Goal: Task Accomplishment & Management: Manage account settings

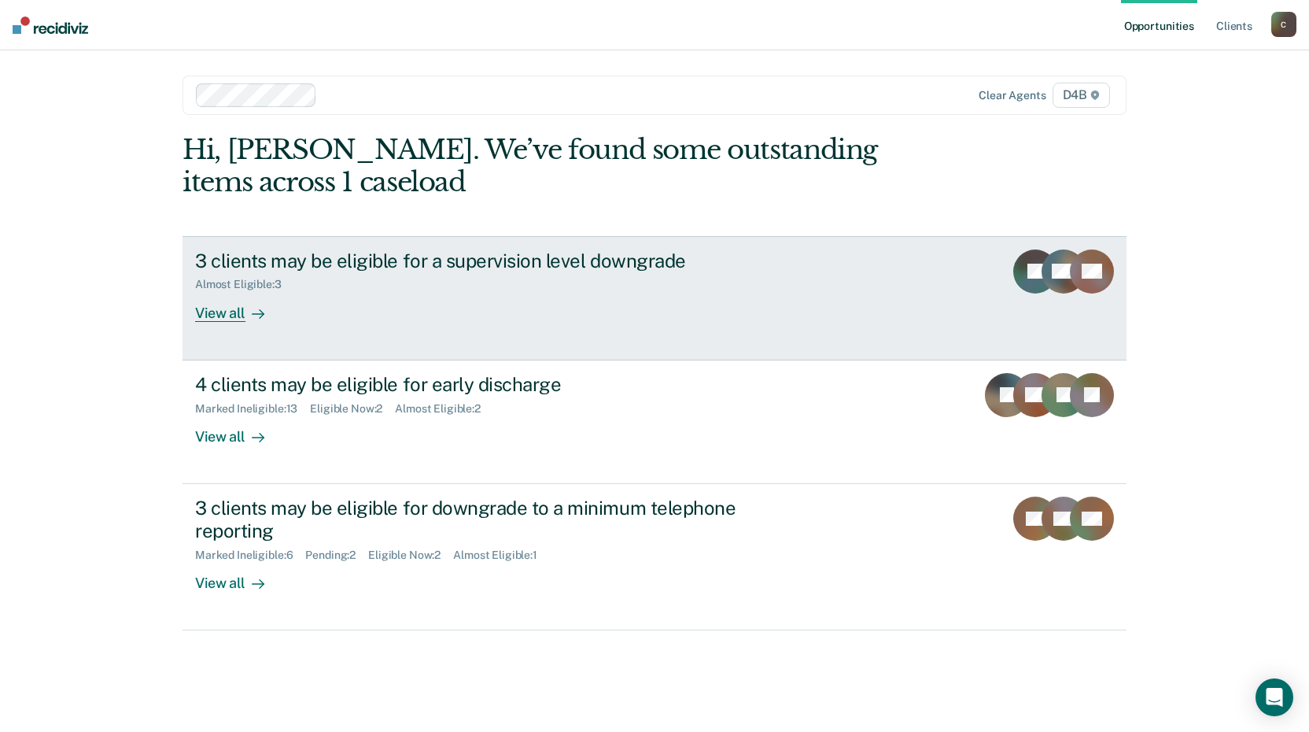
click at [348, 258] on div "3 clients may be eligible for a supervision level downgrade" at bounding box center [471, 260] width 552 height 23
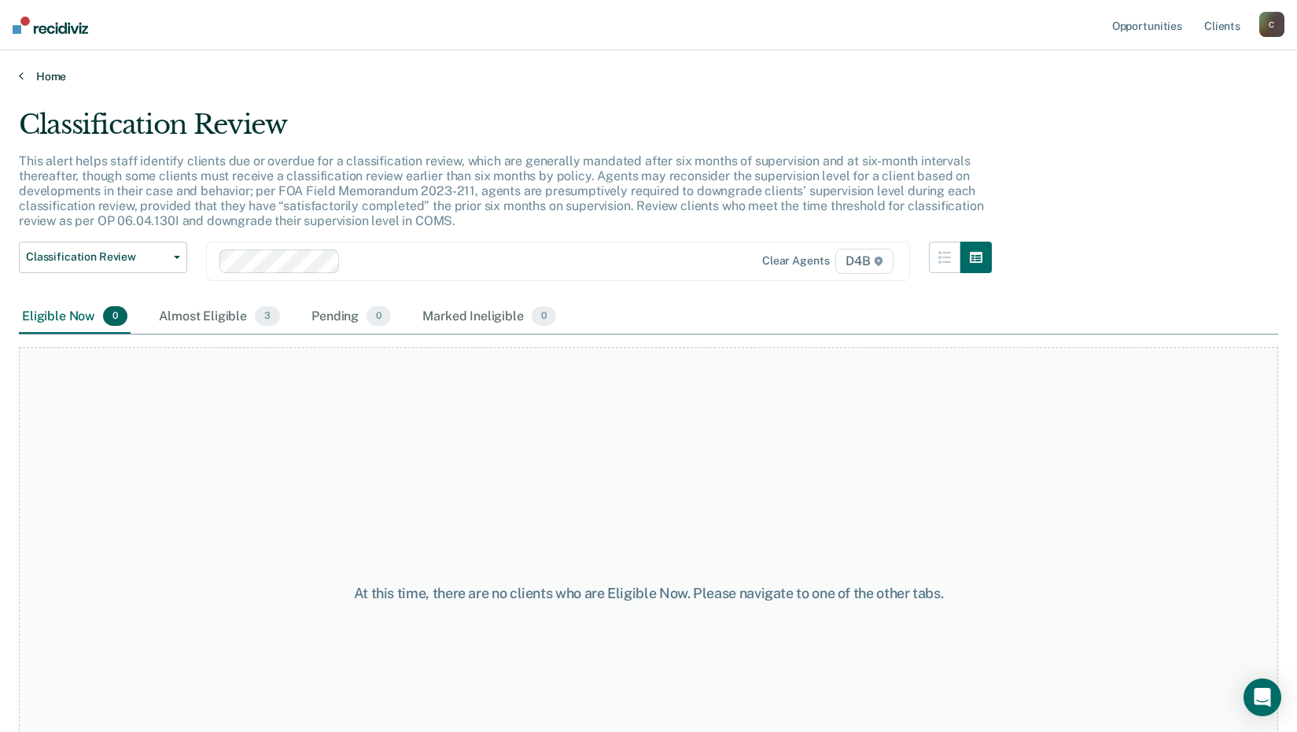
click at [55, 71] on link "Home" at bounding box center [648, 76] width 1259 height 14
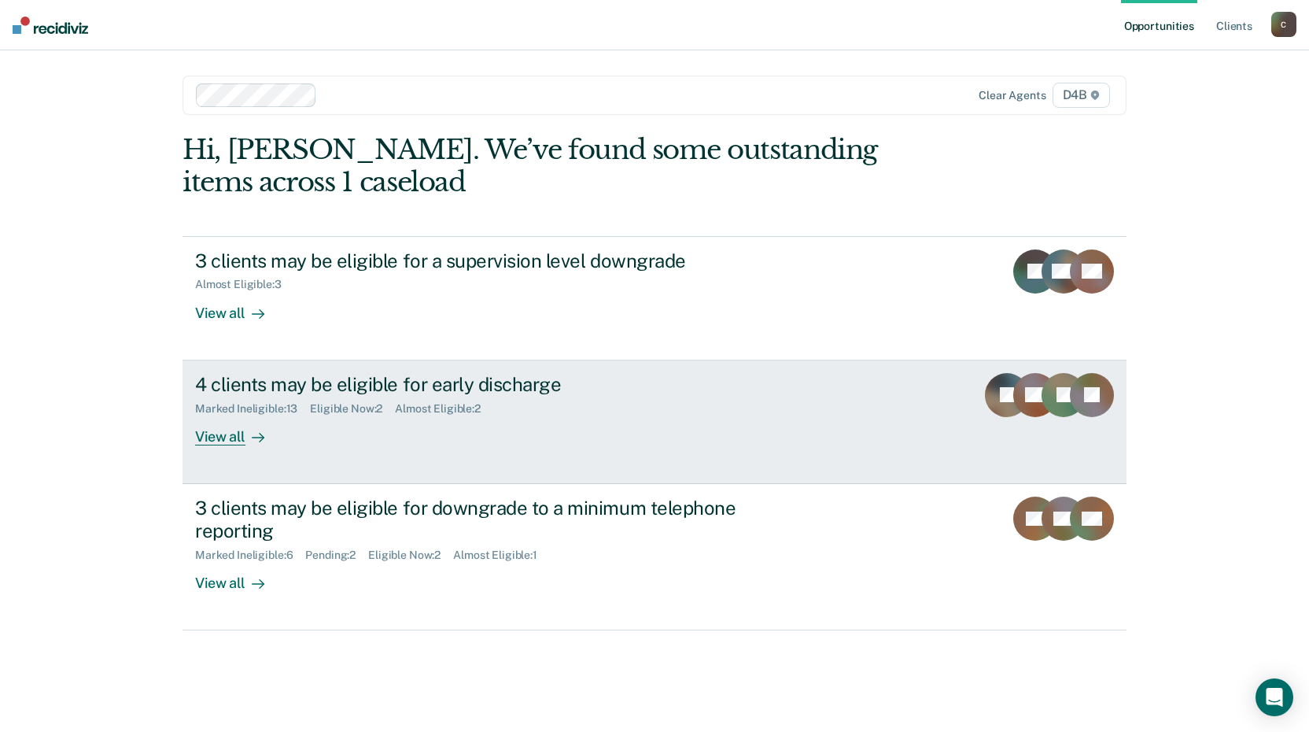
click at [398, 382] on div "4 clients may be eligible for early discharge" at bounding box center [471, 384] width 552 height 23
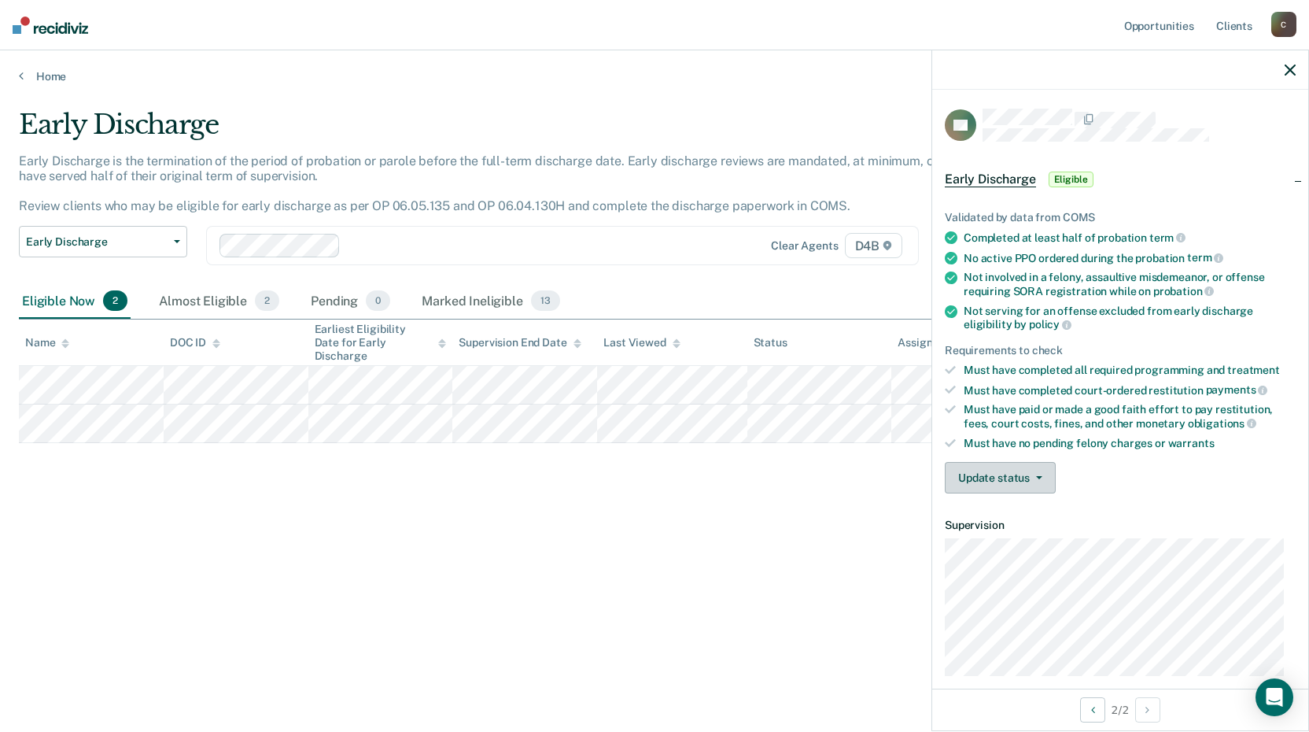
click at [1052, 470] on button "Update status" at bounding box center [1000, 477] width 111 height 31
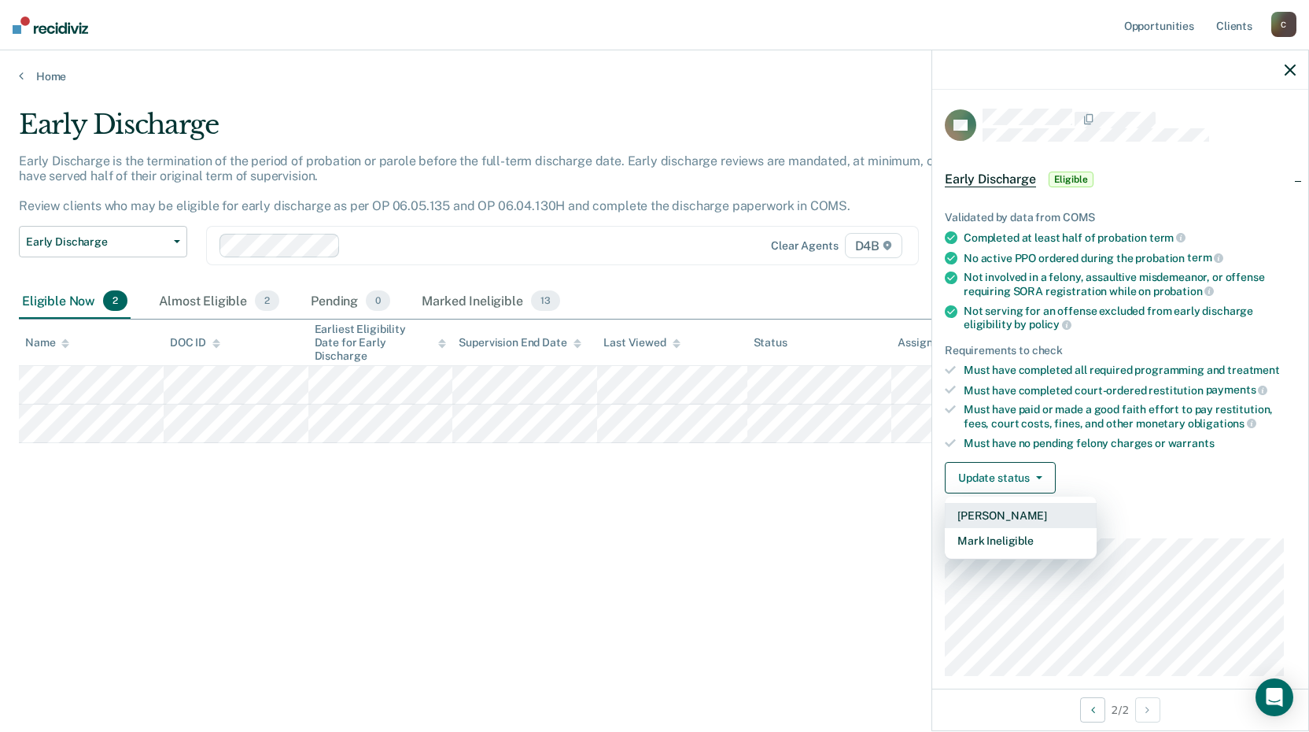
click at [1015, 517] on button "[PERSON_NAME]" at bounding box center [1021, 515] width 152 height 25
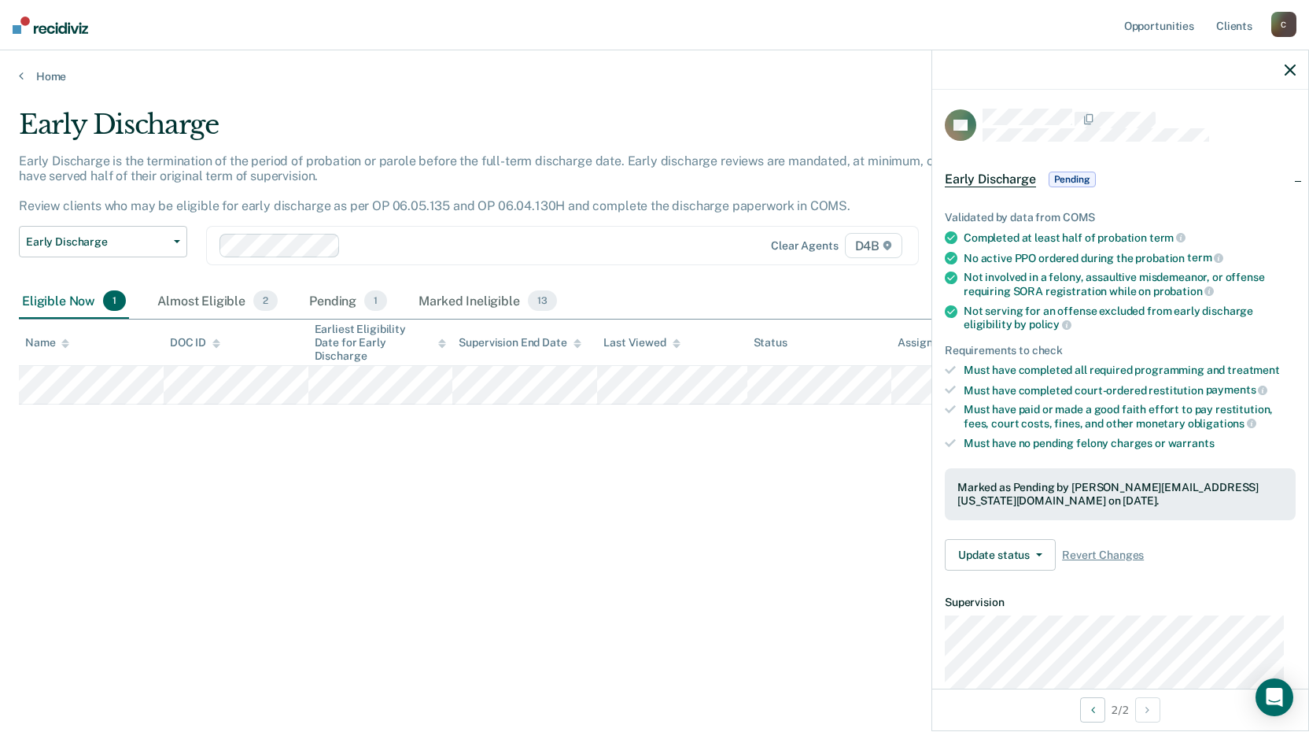
click at [356, 628] on div "Early Discharge Early Discharge is the termination of the period of probation o…" at bounding box center [654, 386] width 1271 height 555
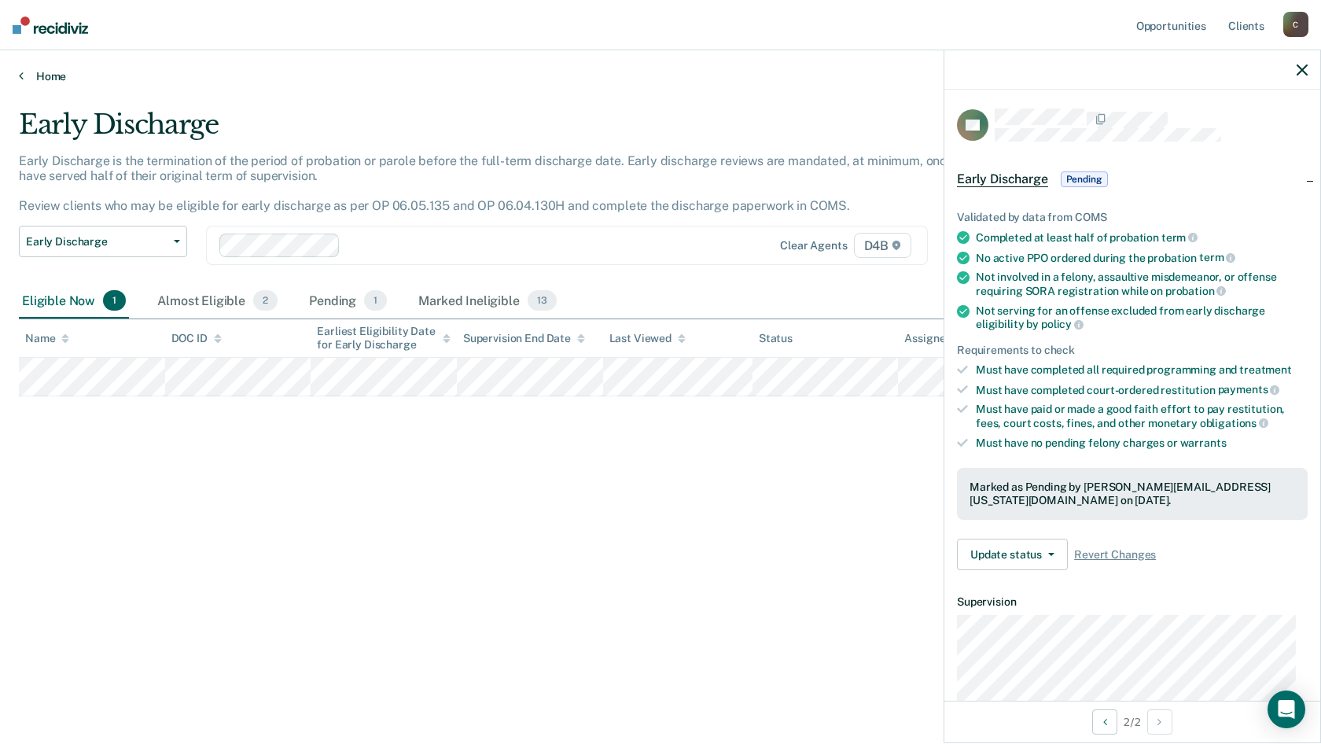
click at [46, 77] on link "Home" at bounding box center [661, 76] width 1284 height 14
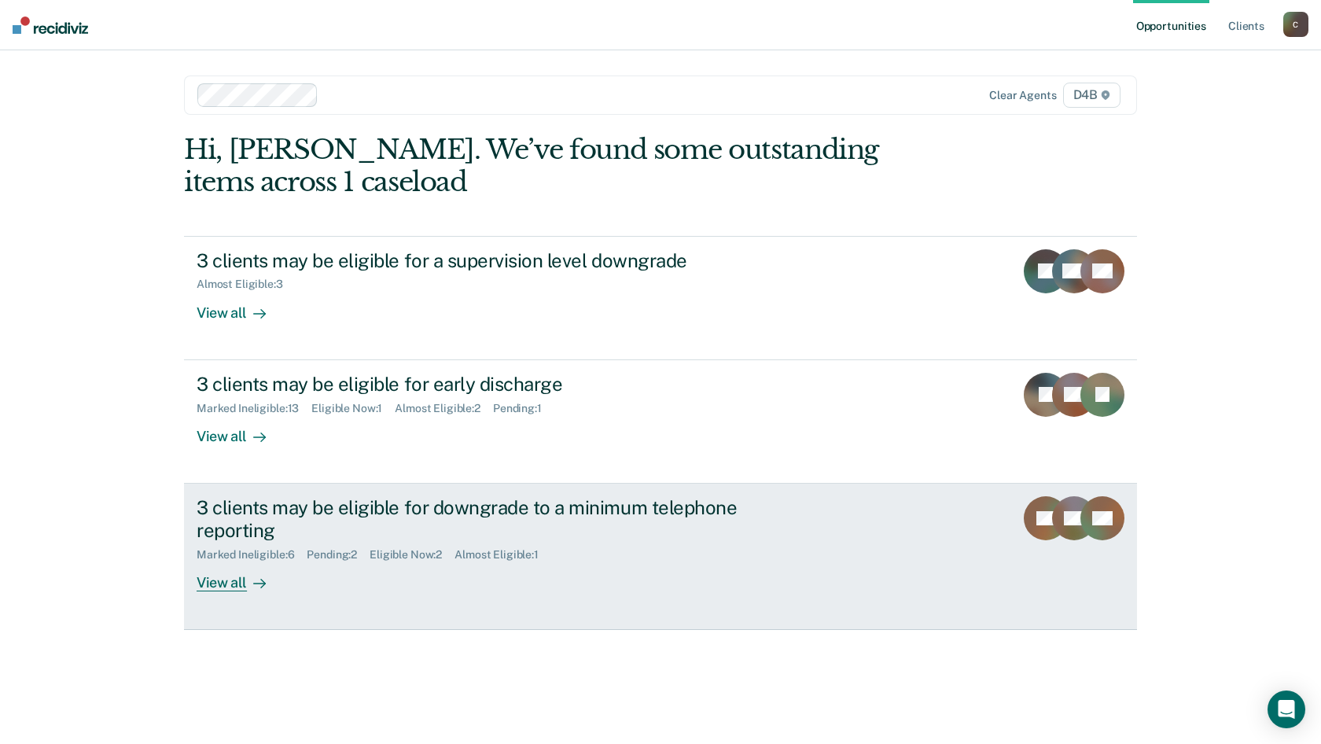
click at [474, 507] on div "3 clients may be eligible for downgrade to a minimum telephone reporting" at bounding box center [473, 519] width 552 height 46
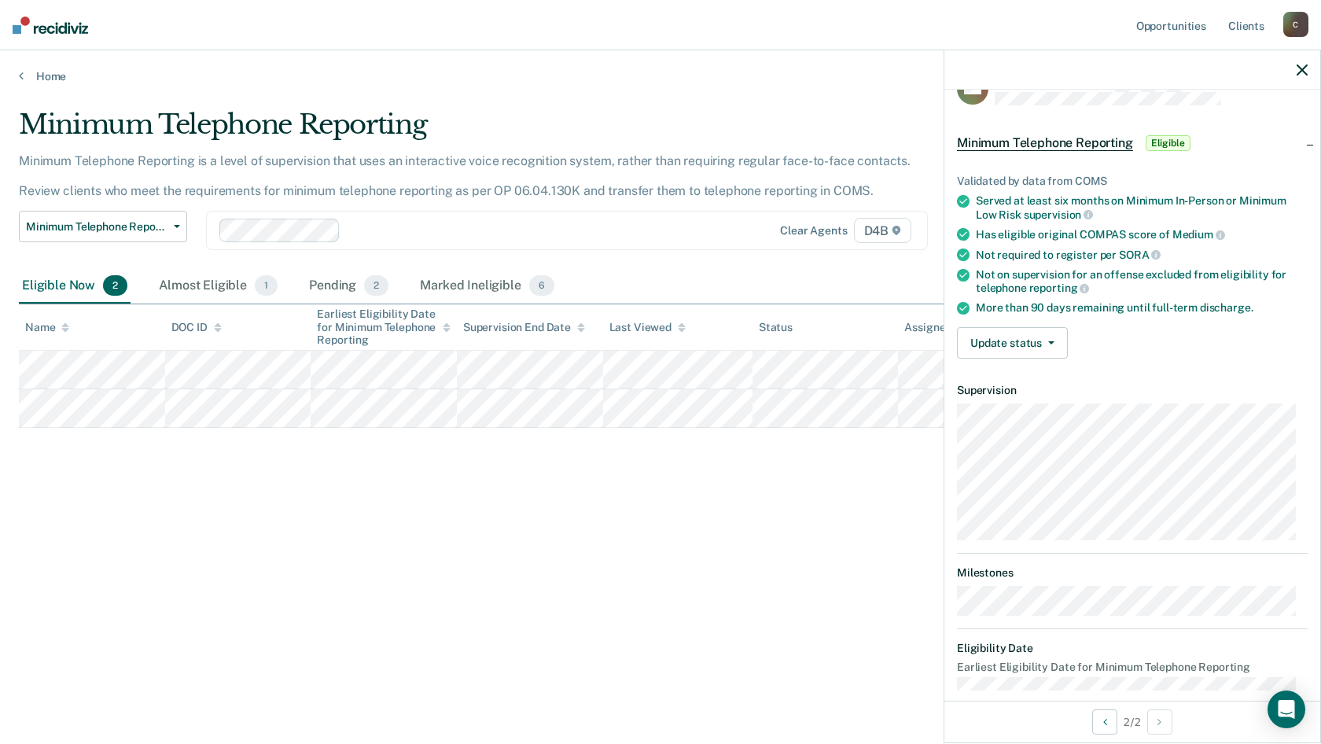
scroll to position [56, 0]
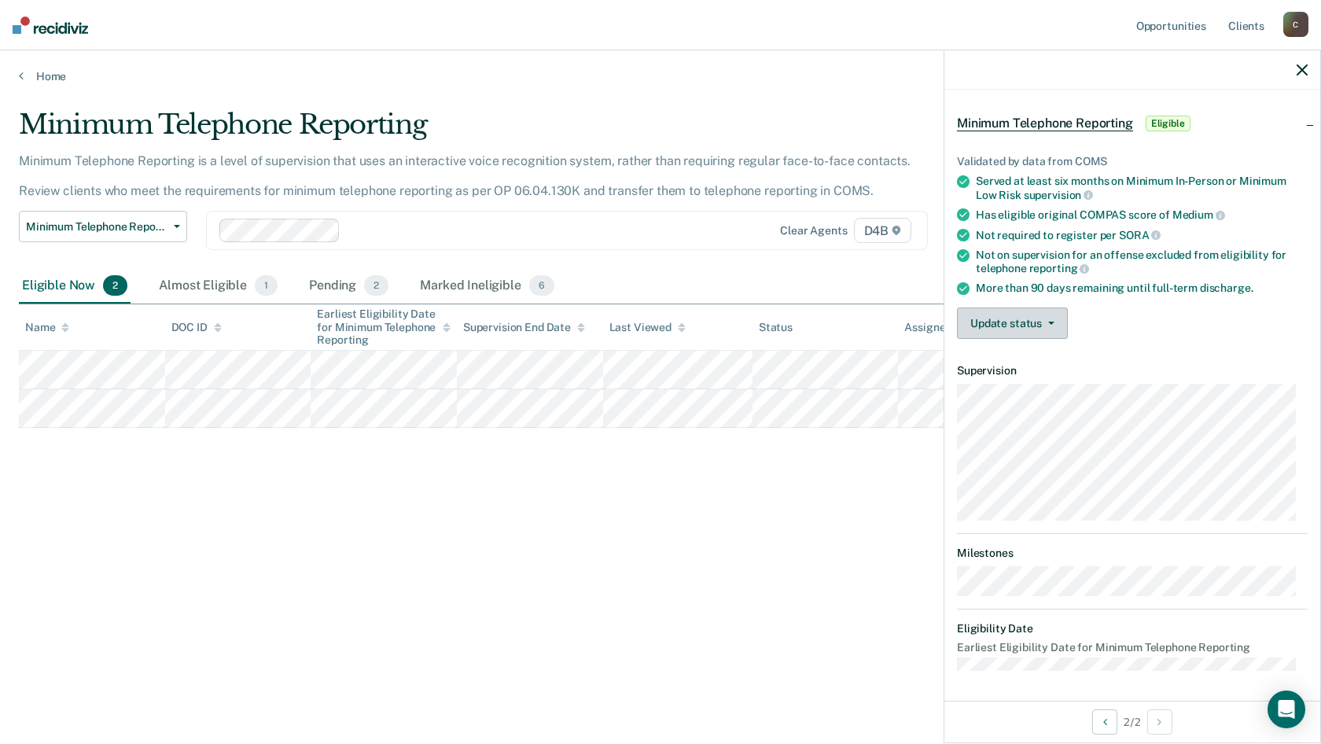
click at [1050, 322] on icon "button" at bounding box center [1051, 323] width 6 height 3
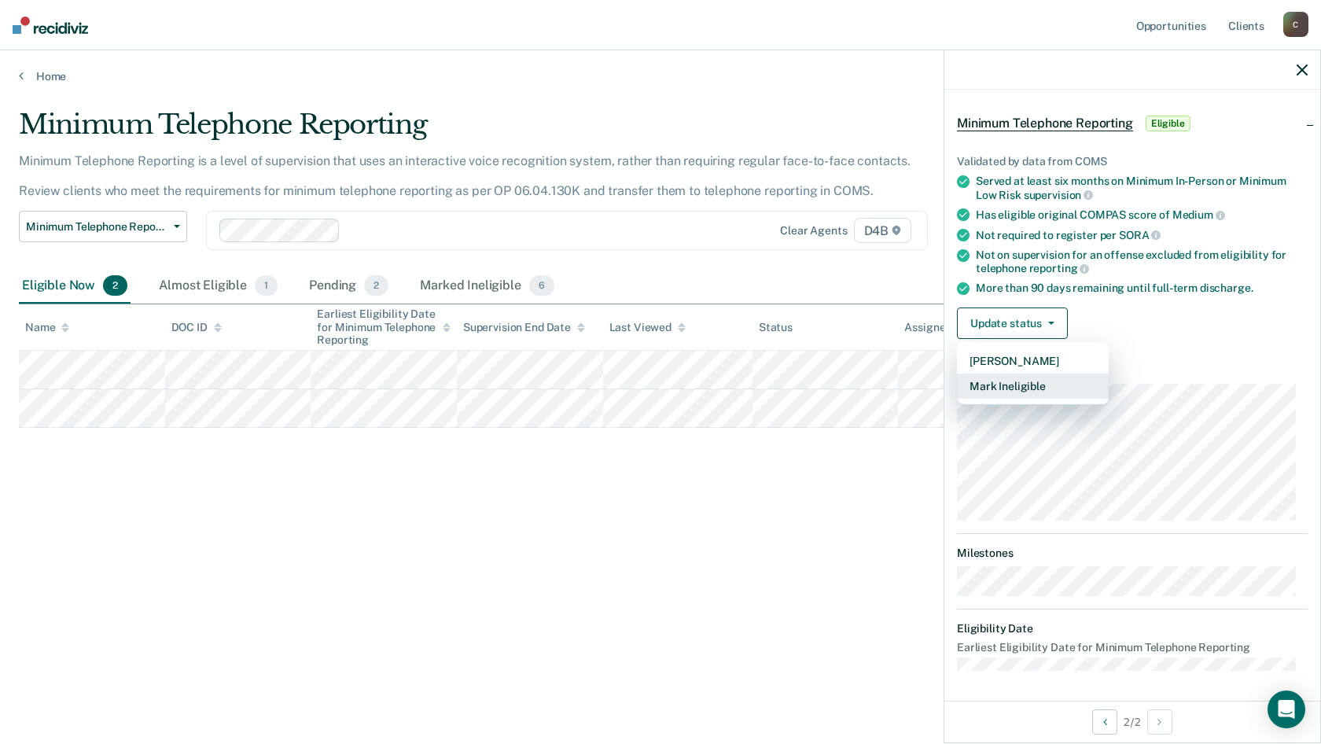
click at [1023, 392] on button "Mark Ineligible" at bounding box center [1033, 386] width 152 height 25
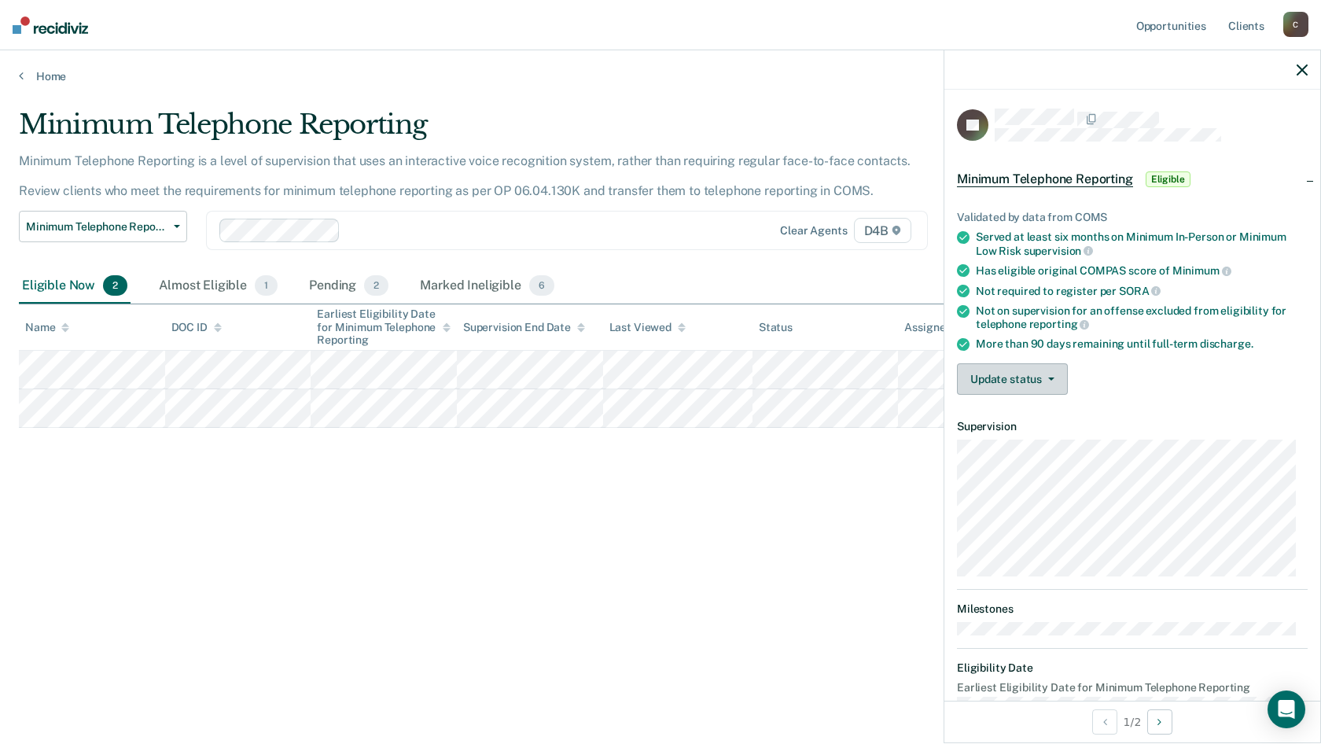
click at [1056, 372] on button "Update status" at bounding box center [1012, 378] width 111 height 31
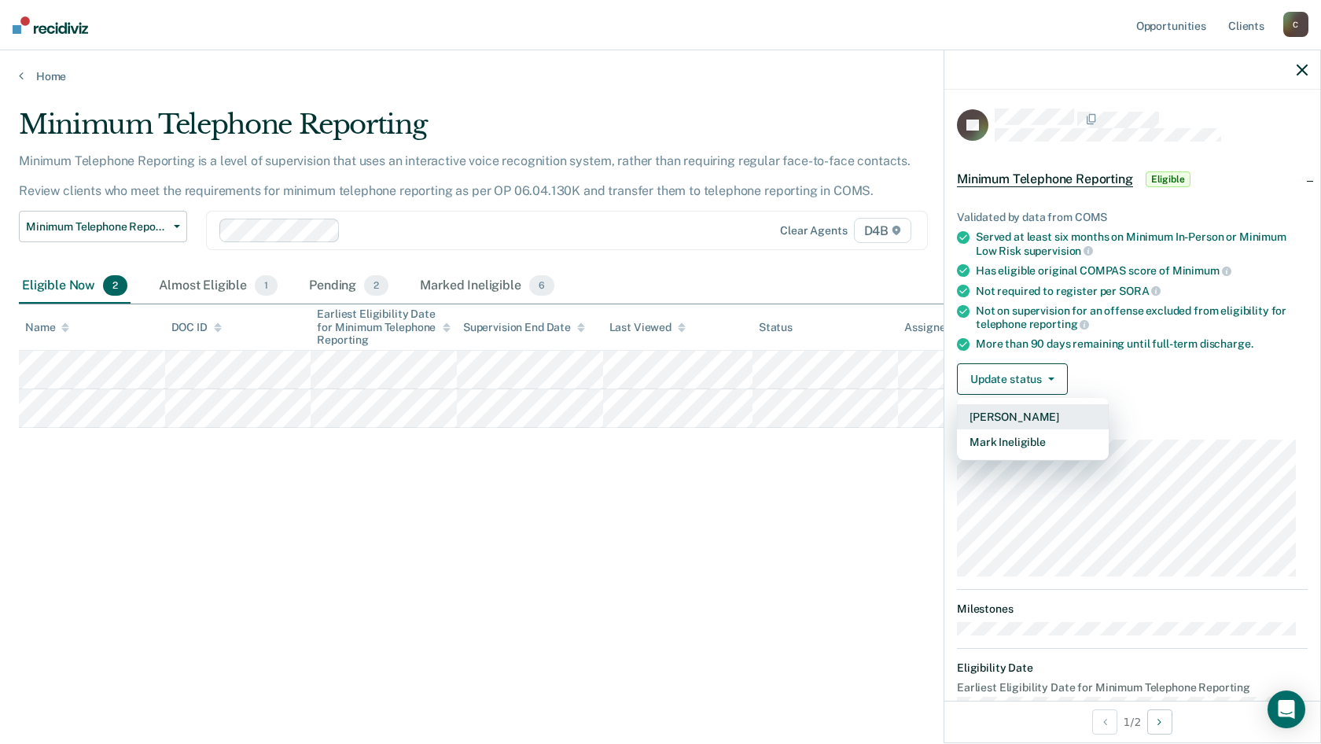
click at [1033, 420] on button "[PERSON_NAME]" at bounding box center [1033, 416] width 152 height 25
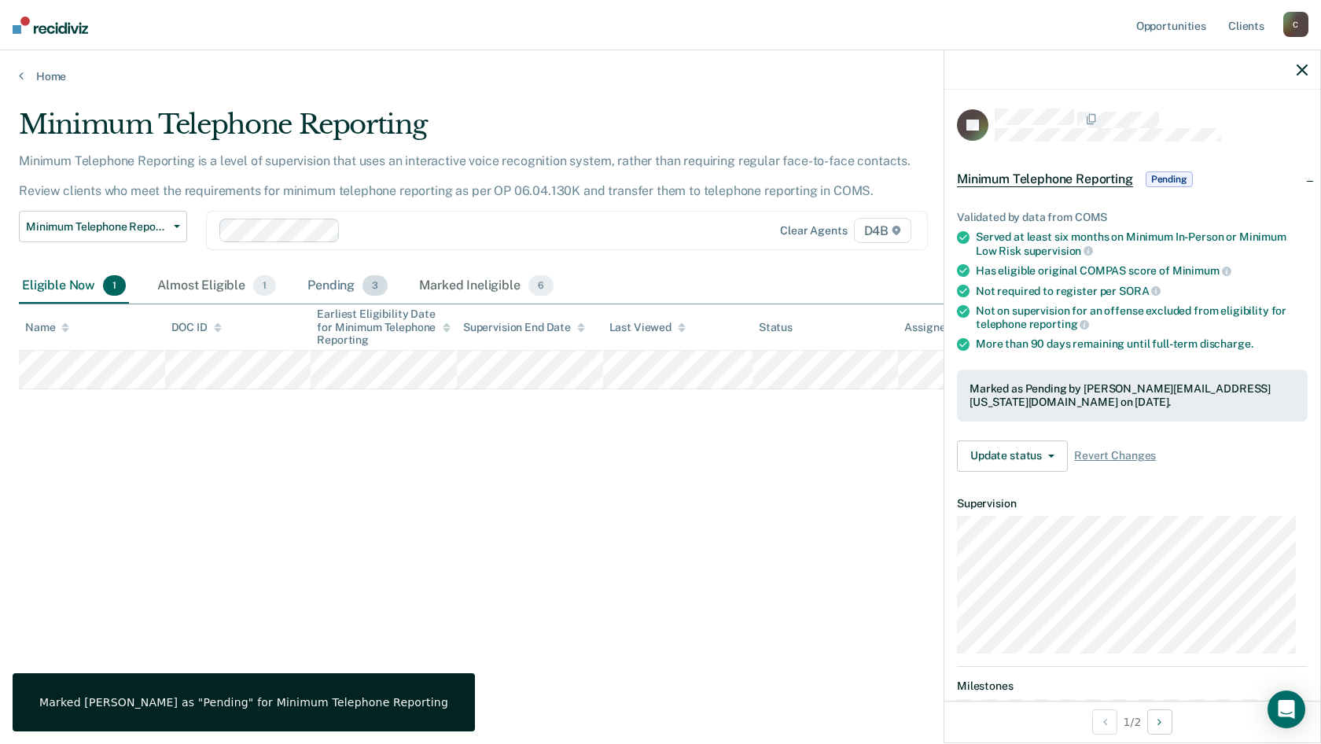
click at [329, 289] on div "Pending 3" at bounding box center [347, 286] width 87 height 35
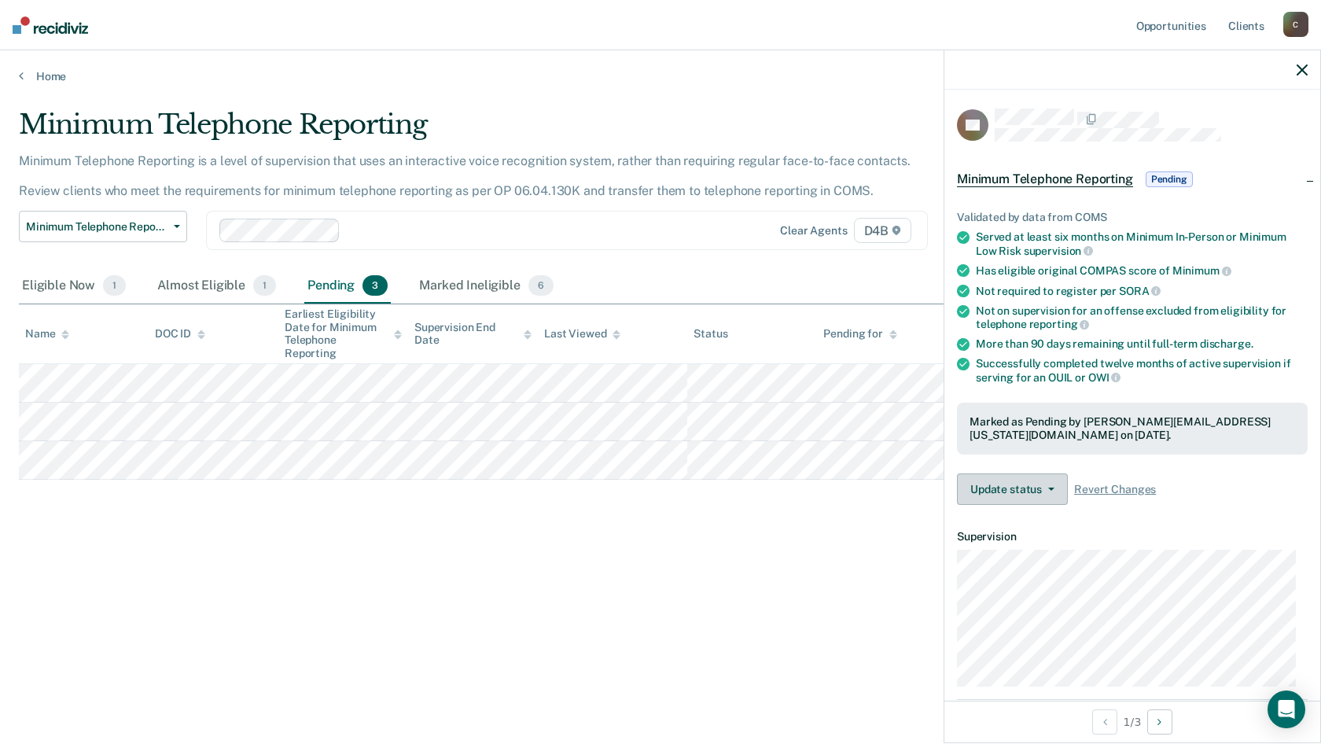
click at [1062, 486] on button "Update status" at bounding box center [1012, 489] width 111 height 31
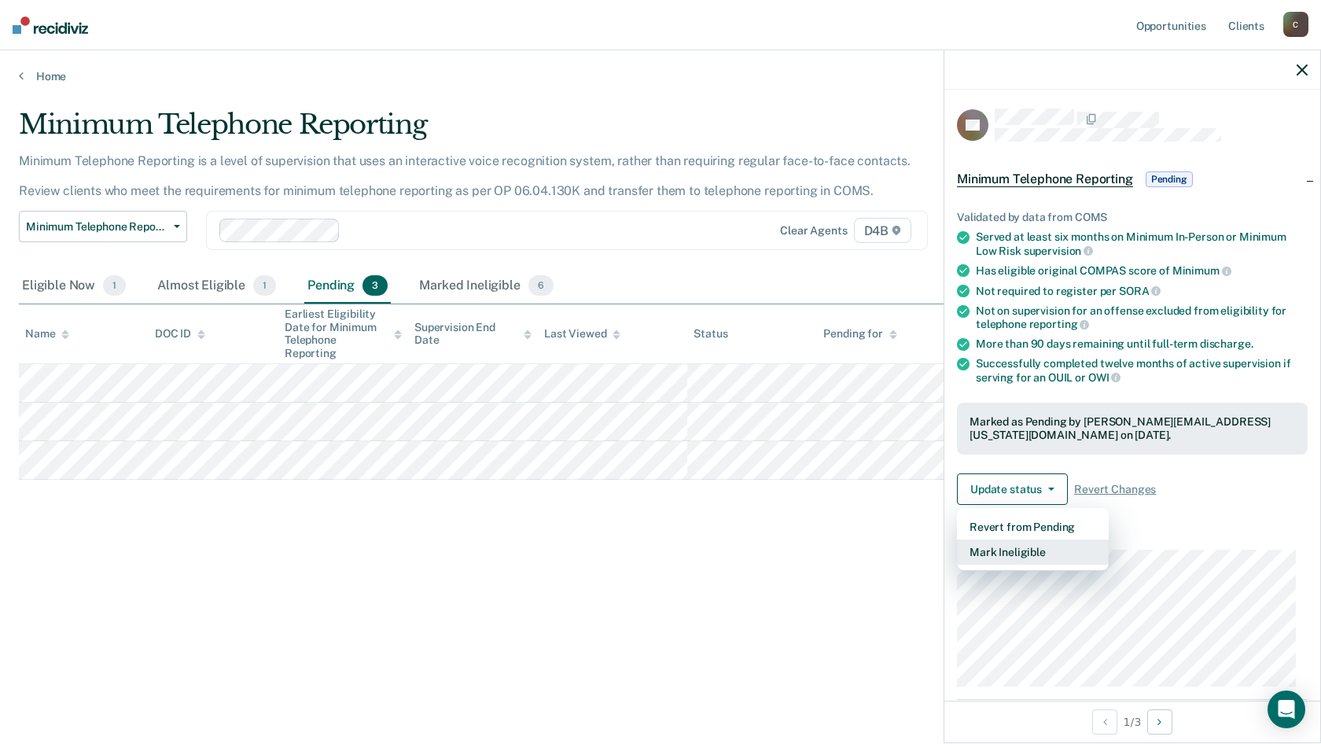
click at [1027, 557] on button "Mark Ineligible" at bounding box center [1033, 552] width 152 height 25
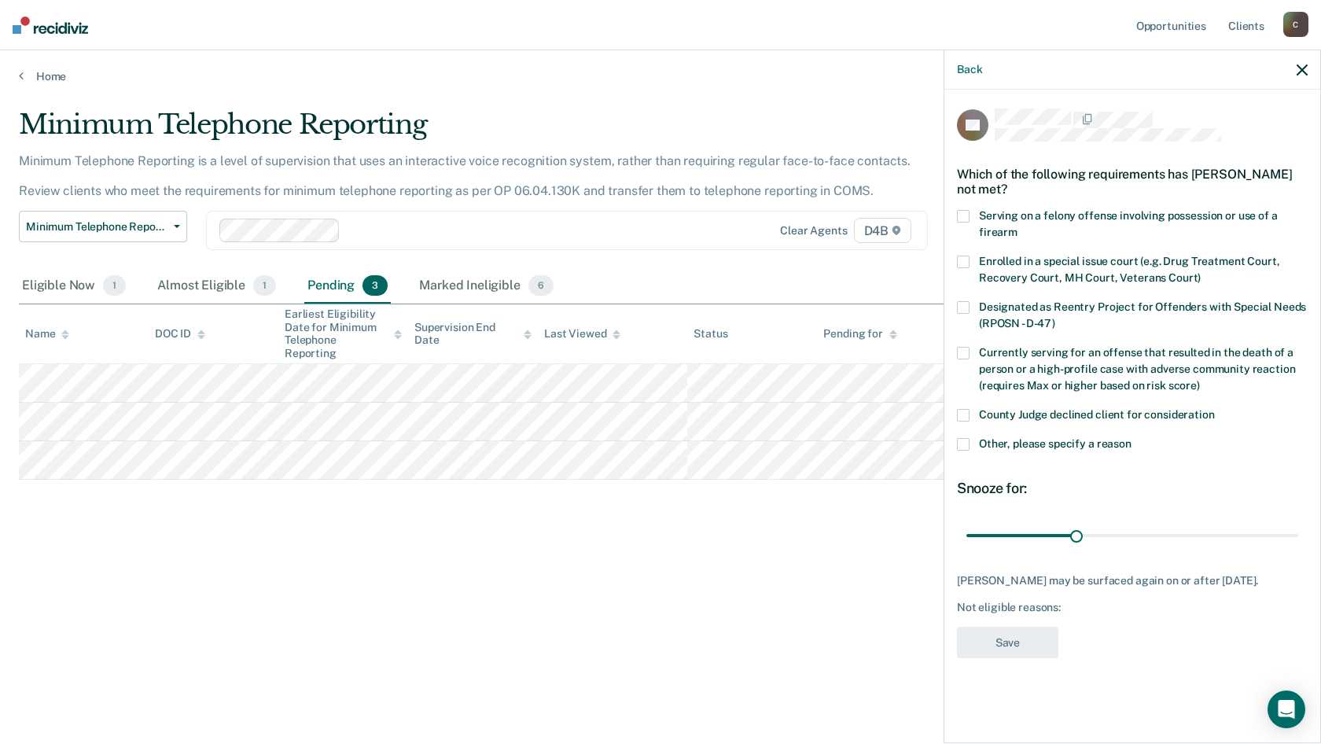
click at [967, 409] on span at bounding box center [963, 415] width 13 height 13
drag, startPoint x: 1085, startPoint y: 529, endPoint x: 1321, endPoint y: 532, distance: 235.2
type input "90"
click at [1299, 530] on input "range" at bounding box center [1133, 535] width 332 height 28
click at [1023, 643] on button "Save" at bounding box center [1007, 643] width 101 height 32
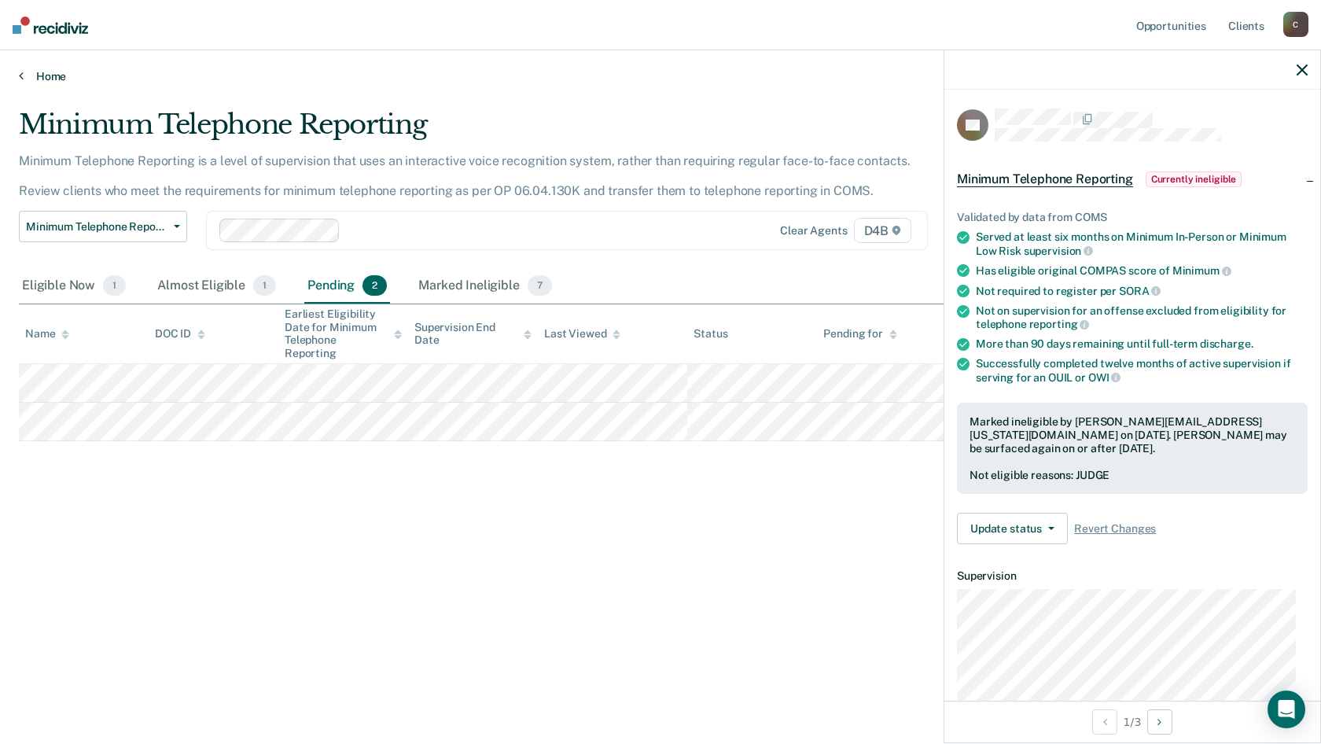
click at [41, 79] on link "Home" at bounding box center [661, 76] width 1284 height 14
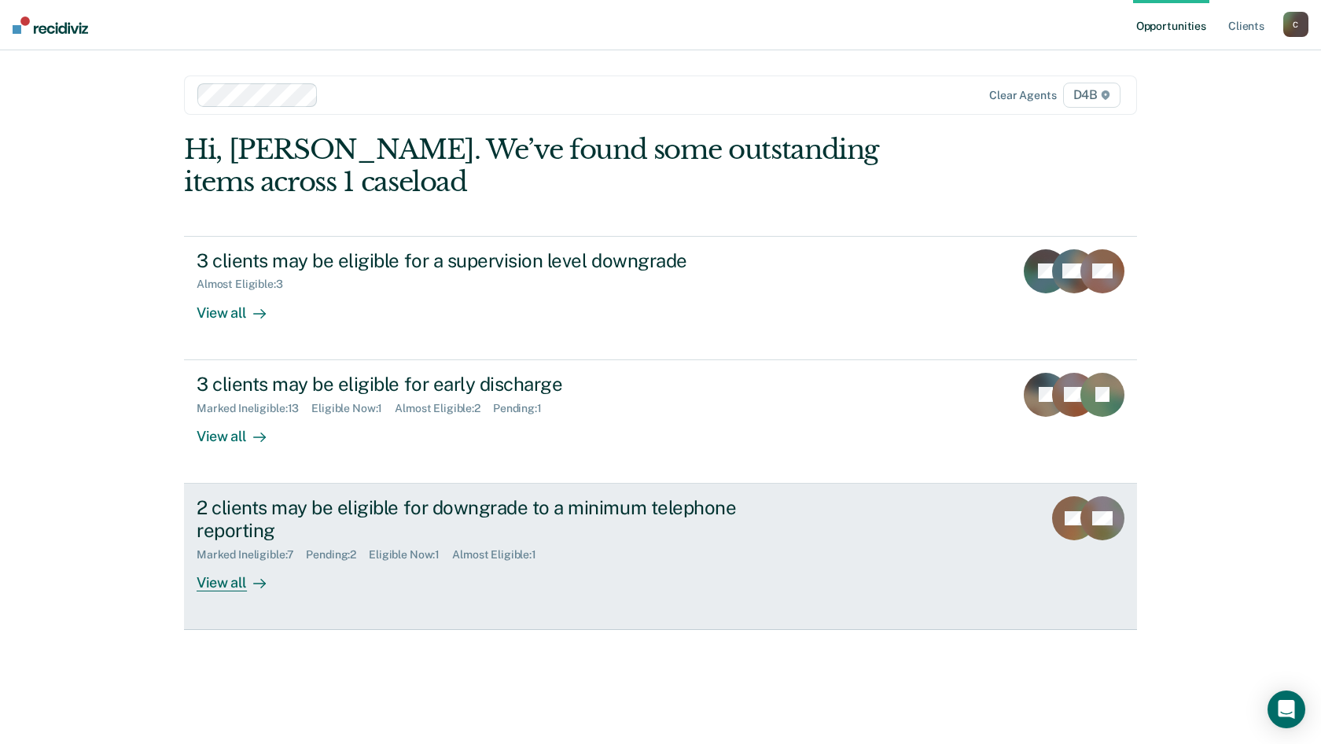
click at [432, 518] on div "2 clients may be eligible for downgrade to a minimum telephone reporting" at bounding box center [473, 519] width 552 height 46
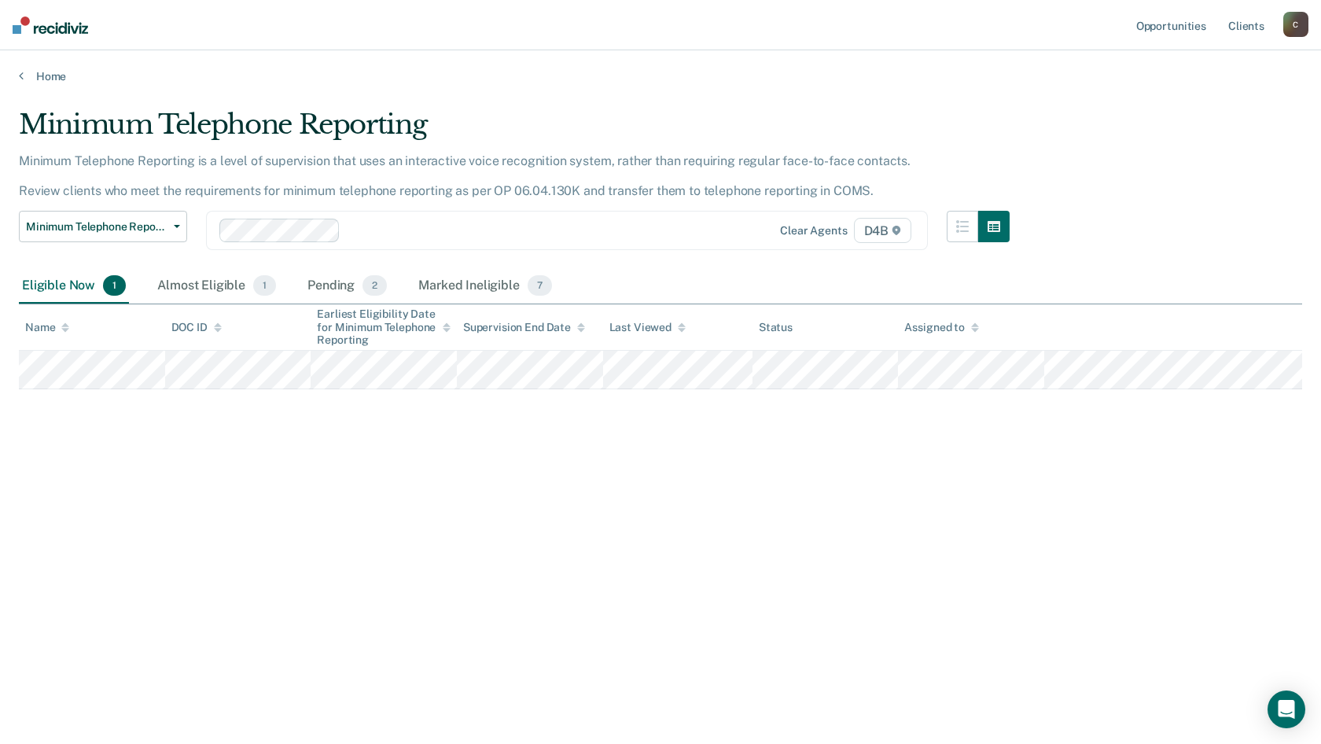
click at [278, 439] on div "Minimum Telephone Reporting Minimum Telephone Reporting is a level of supervisi…" at bounding box center [661, 368] width 1284 height 518
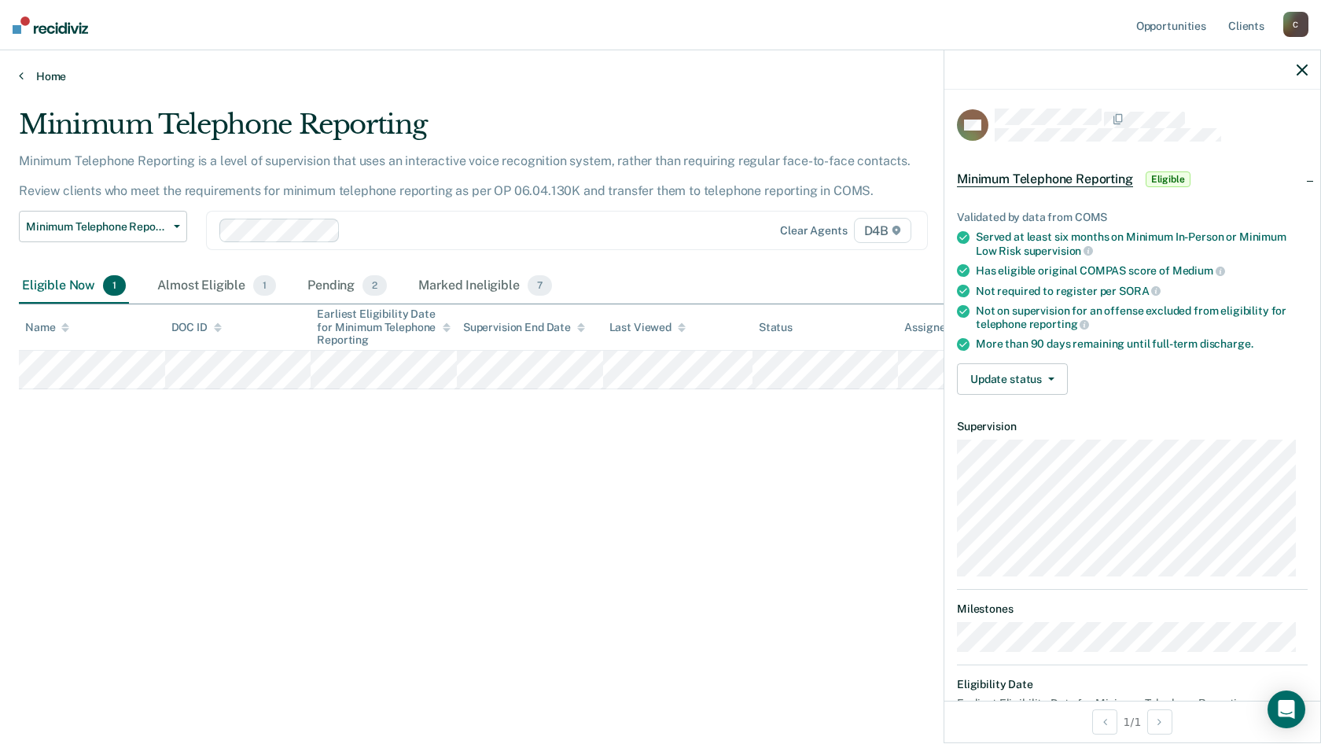
click at [46, 77] on link "Home" at bounding box center [661, 76] width 1284 height 14
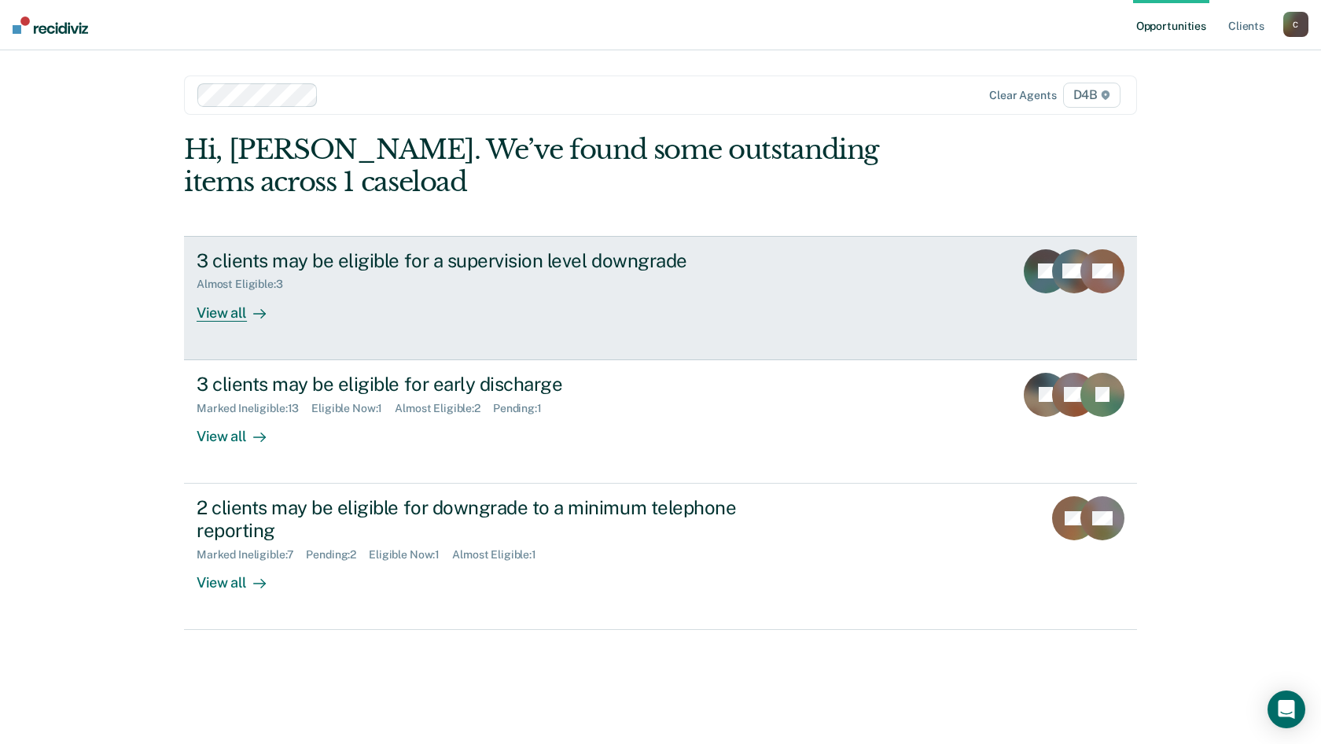
click at [465, 263] on div "3 clients may be eligible for a supervision level downgrade" at bounding box center [473, 260] width 552 height 23
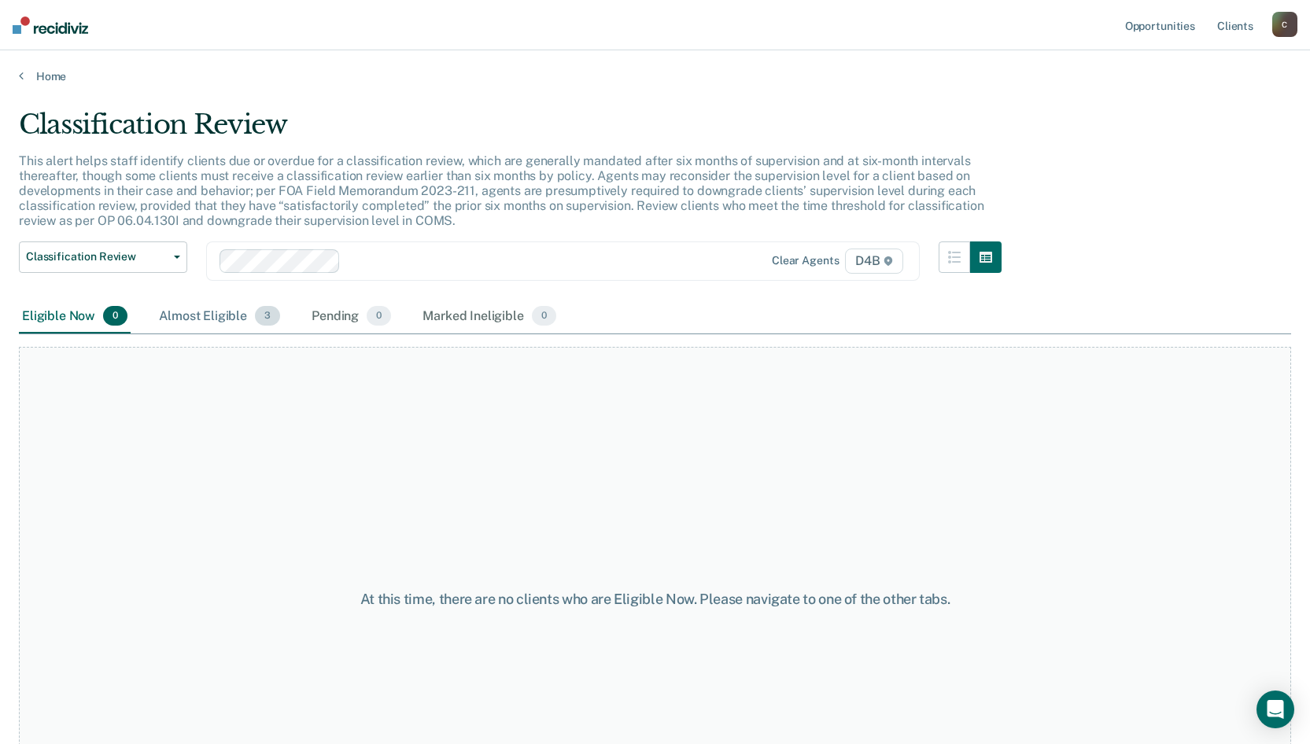
click at [227, 306] on div "Almost Eligible 3" at bounding box center [219, 317] width 127 height 35
